Goal: Information Seeking & Learning: Learn about a topic

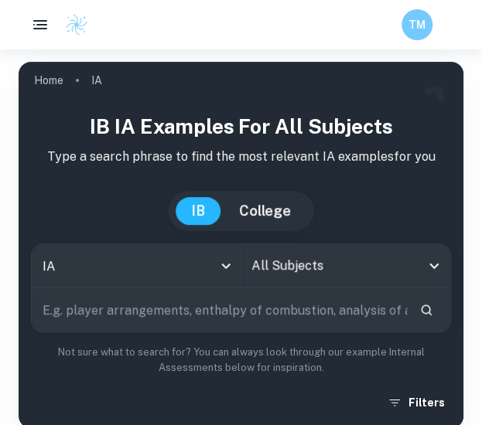
click at [225, 304] on input "text" at bounding box center [219, 309] width 375 height 43
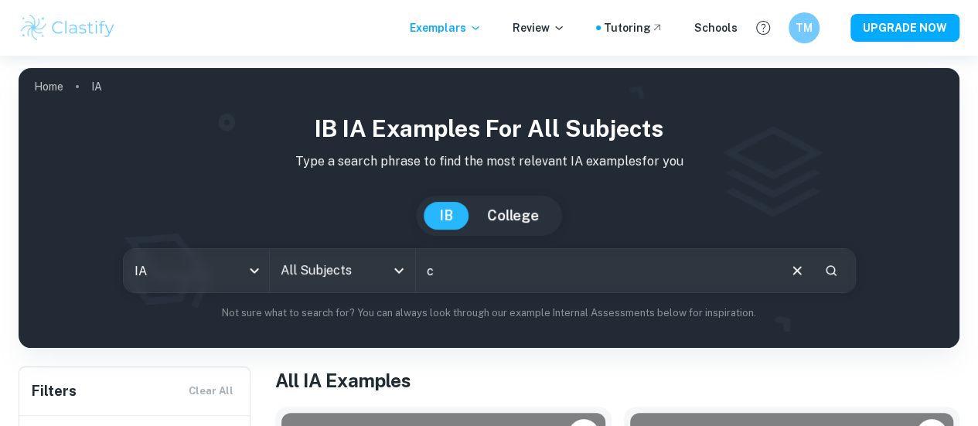
type input "c"
click at [323, 293] on div "IA ia All Subjects All Subjects c ​" at bounding box center [489, 270] width 733 height 45
click at [339, 279] on input "All Subjects" at bounding box center [331, 270] width 108 height 29
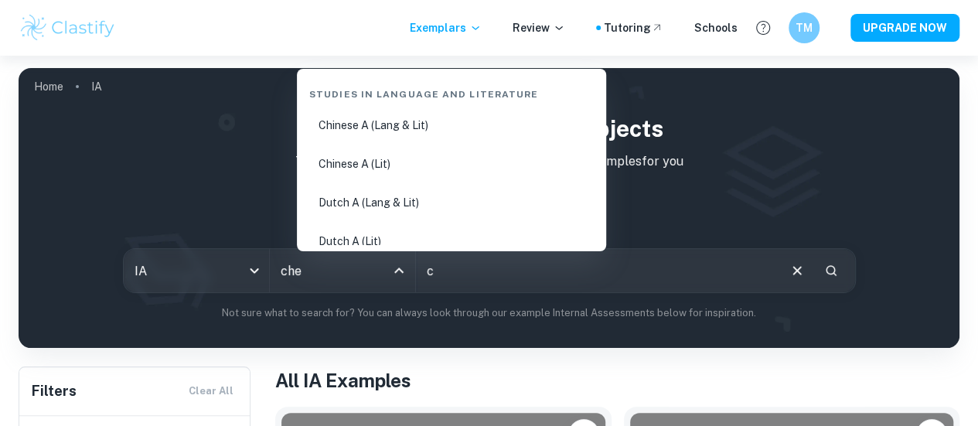
type input "chem"
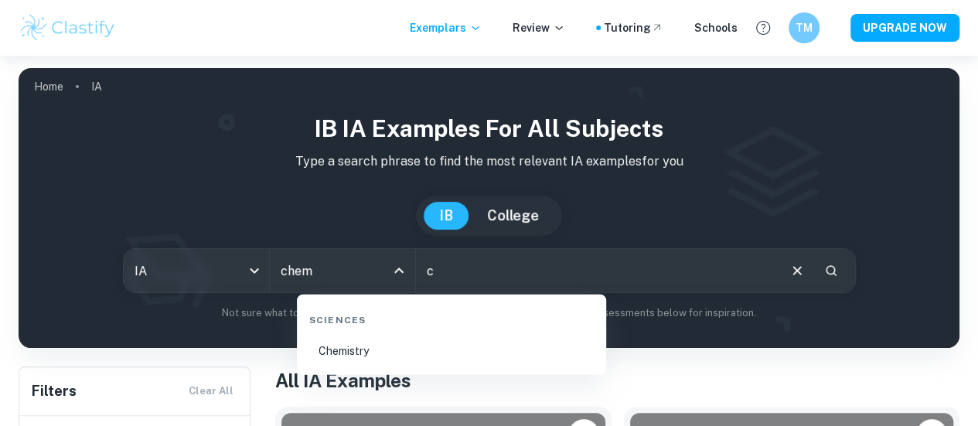
click at [371, 352] on li "Chemistry" at bounding box center [451, 351] width 297 height 36
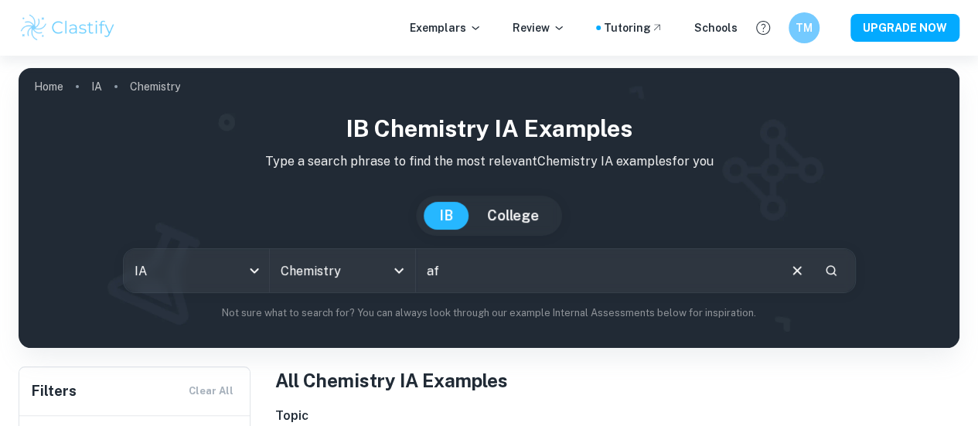
type input "a"
type input "chlorine affect by temperature"
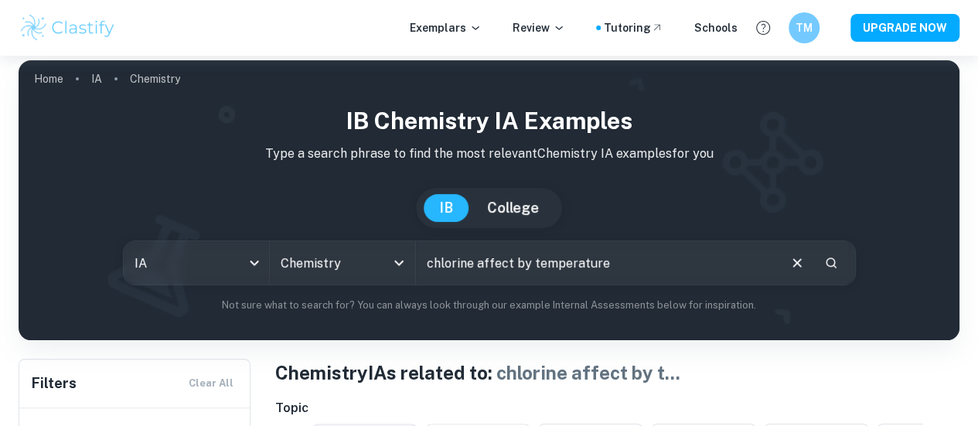
scroll to position [227, 0]
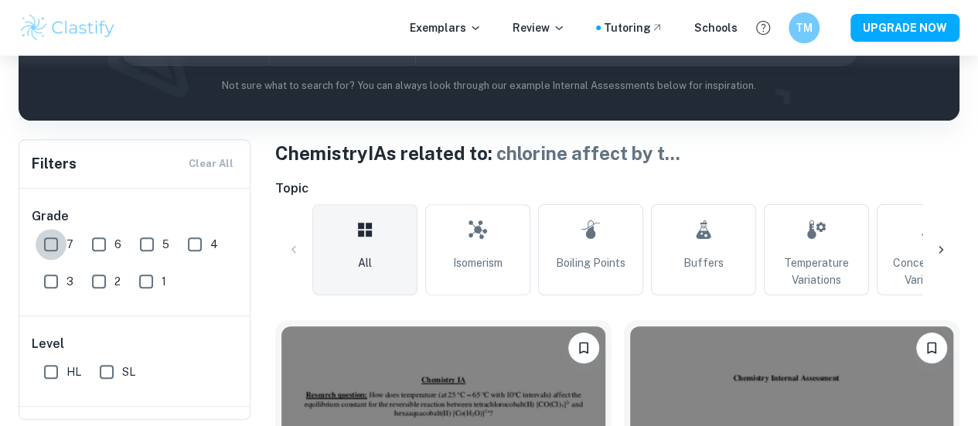
click at [60, 239] on input "7" at bounding box center [51, 244] width 31 height 31
checkbox input "true"
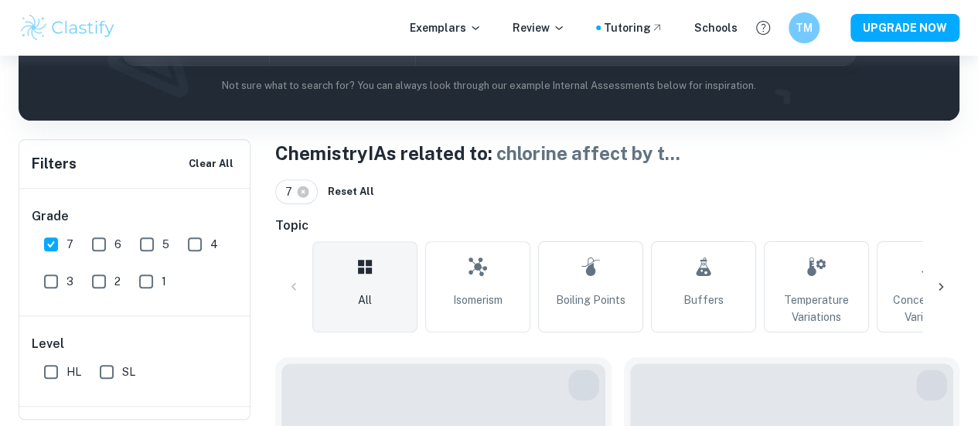
click at [99, 376] on input "SL" at bounding box center [106, 371] width 31 height 31
checkbox input "true"
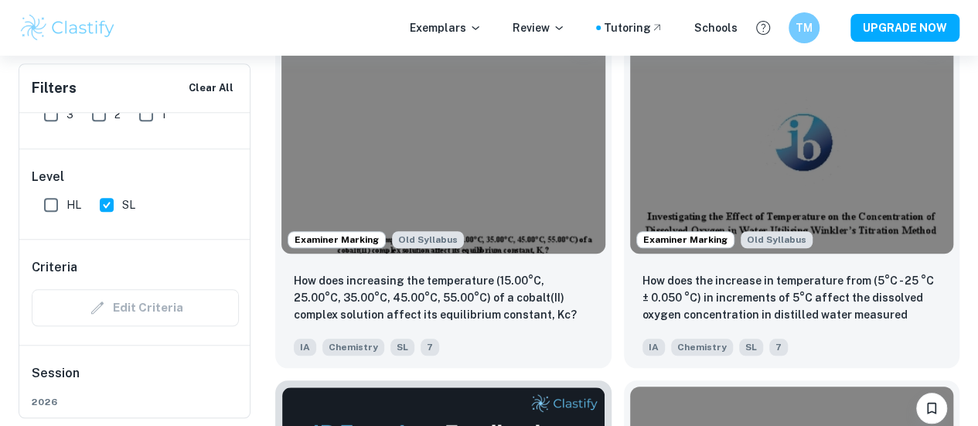
scroll to position [582, 0]
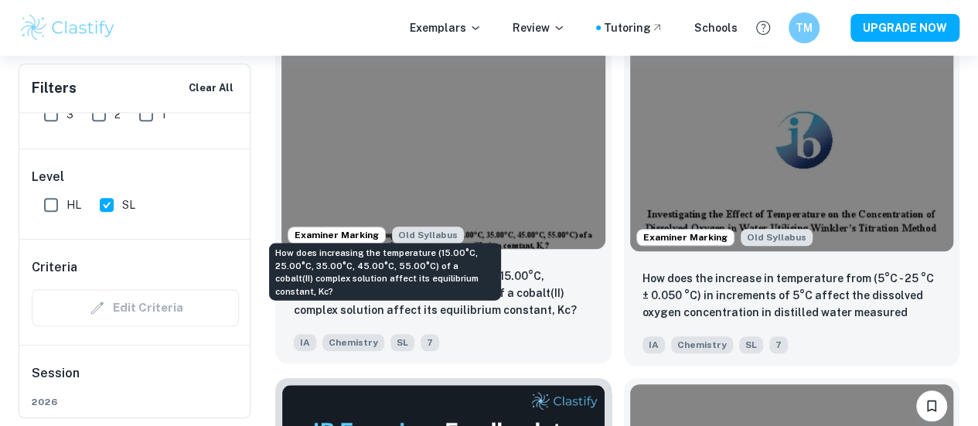
click at [428, 267] on p "How does increasing the temperature (15.00​°C, 25.00°C, 35.00°C, 45.00°C, 55.00…" at bounding box center [443, 292] width 299 height 51
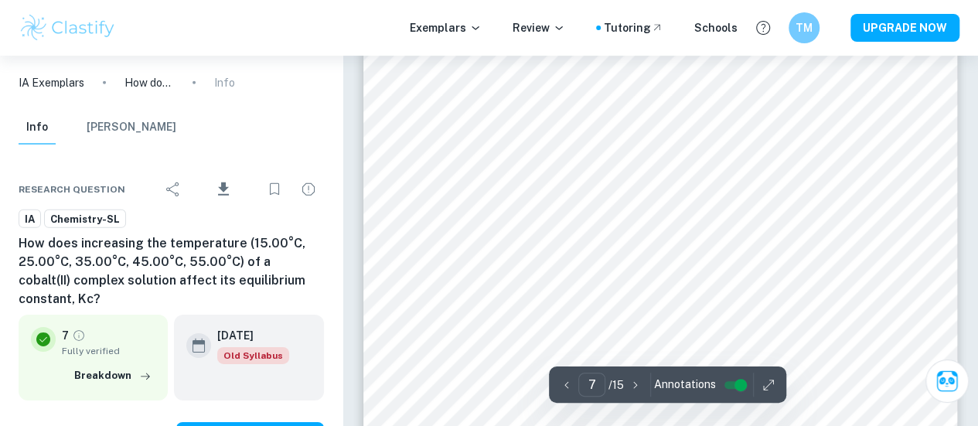
scroll to position [5212, 0]
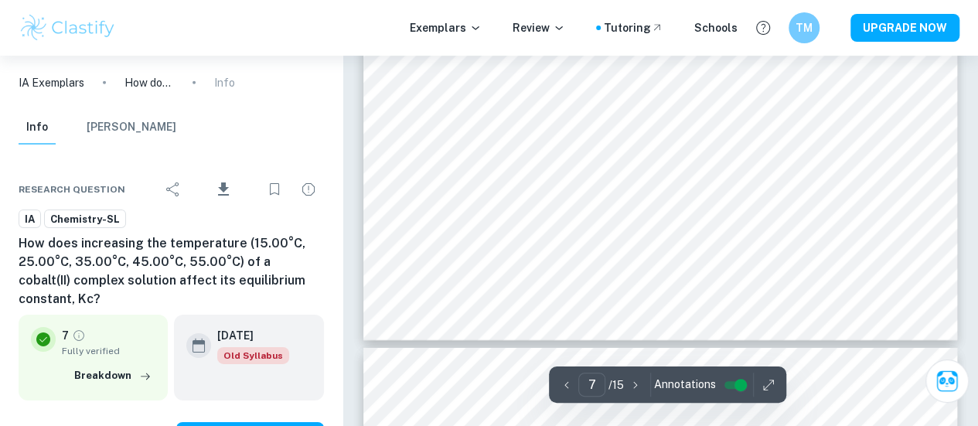
type input "8"
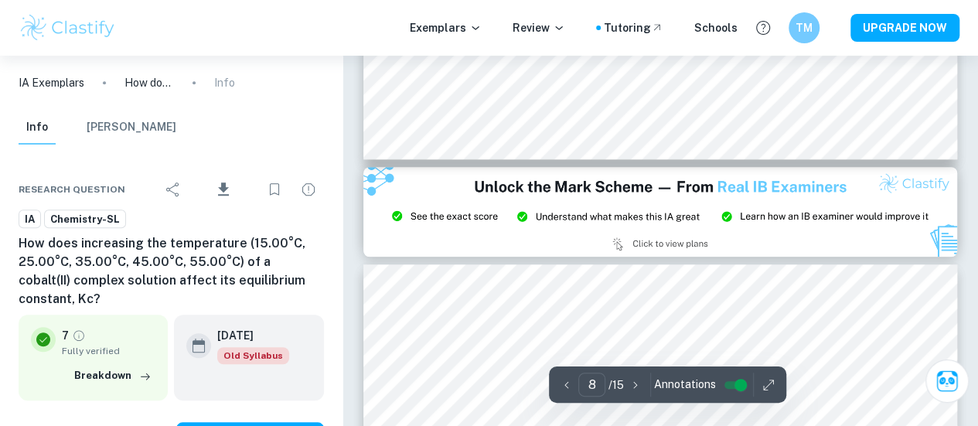
scroll to position [6302, 0]
